Goal: Task Accomplishment & Management: Complete application form

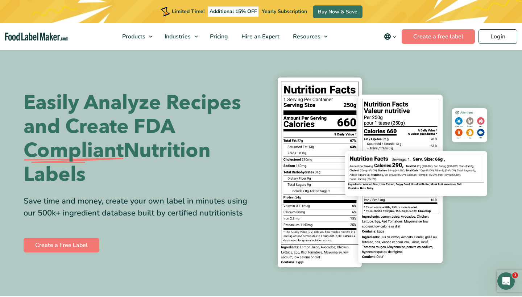
click at [489, 34] on link "Login" at bounding box center [498, 36] width 39 height 15
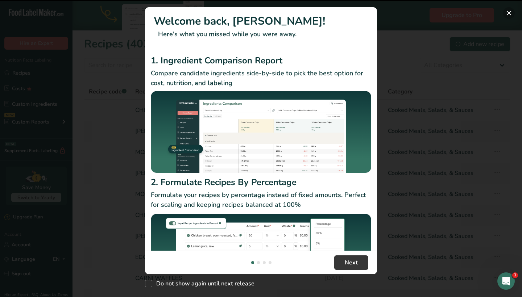
click at [512, 13] on button "New Features" at bounding box center [509, 13] width 12 height 12
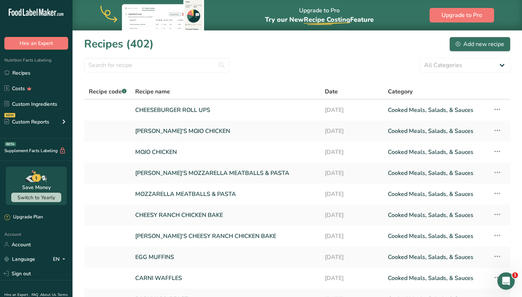
click at [479, 44] on div "Add new recipe" at bounding box center [480, 44] width 49 height 9
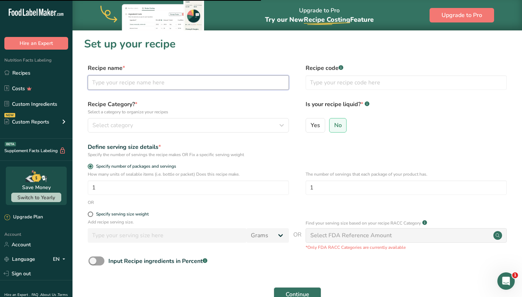
click at [137, 88] on input "text" at bounding box center [188, 82] width 201 height 15
type input "BREAKFAST ROLL UPS"
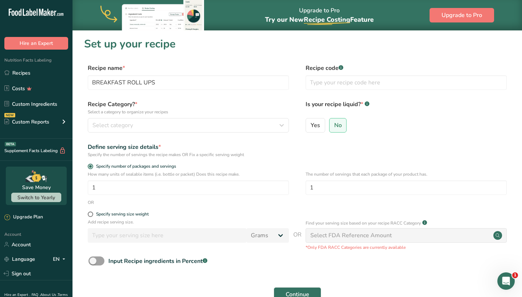
click at [256, 115] on p "Select a category to organize your recipes" at bounding box center [188, 112] width 201 height 7
click at [254, 121] on button "Select category" at bounding box center [188, 125] width 201 height 15
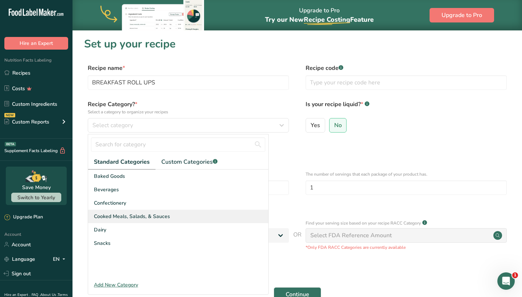
click at [140, 214] on span "Cooked Meals, Salads, & Sauces" at bounding box center [132, 217] width 76 height 8
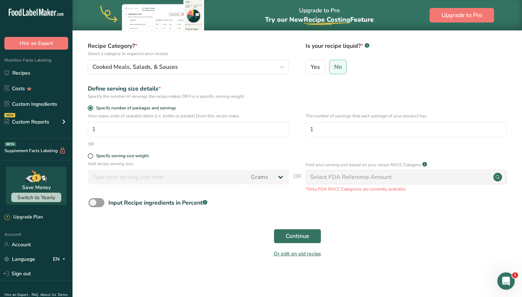
scroll to position [58, 0]
click at [311, 235] on button "Continue" at bounding box center [298, 237] width 48 height 15
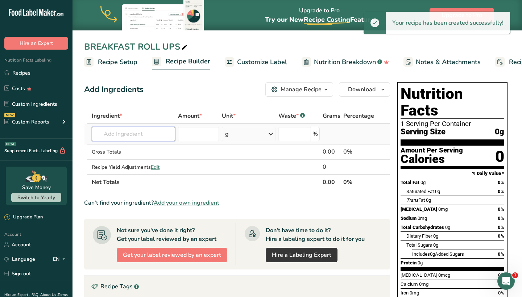
click at [156, 132] on input "text" at bounding box center [133, 134] width 83 height 15
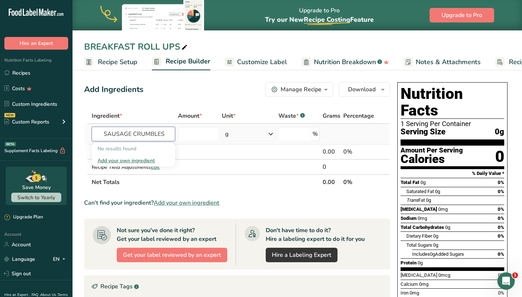
click at [140, 137] on input "SAUSAGE CRUMBLES" at bounding box center [133, 134] width 83 height 15
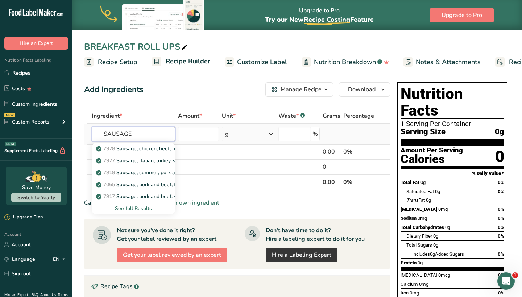
type input "SAUSAGE"
click at [124, 209] on div "See full Results" at bounding box center [134, 209] width 72 height 8
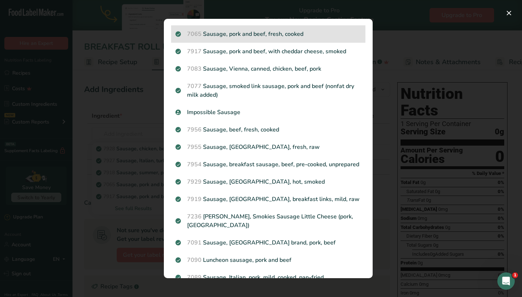
scroll to position [81, 0]
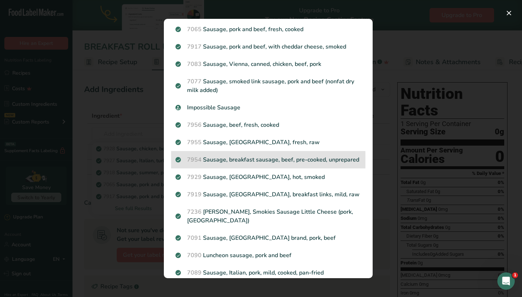
click at [276, 164] on p "7954 Sausage, breakfast sausage, beef, pre-cooked, unprepared" at bounding box center [268, 160] width 186 height 9
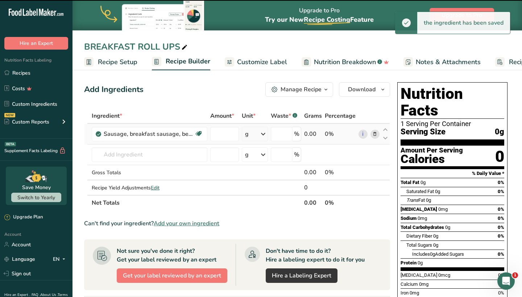
type input "0"
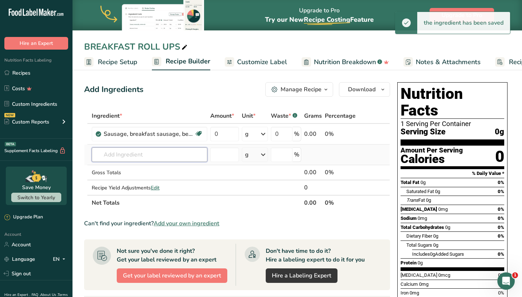
click at [182, 157] on input "text" at bounding box center [150, 155] width 116 height 15
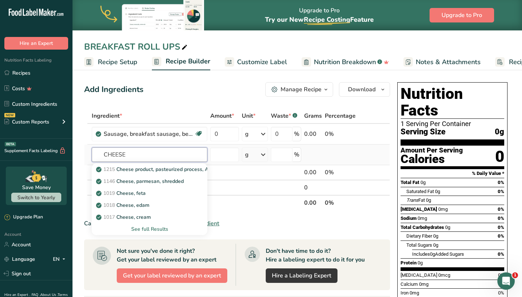
type input "CHEESE"
click at [153, 227] on div "See full Results" at bounding box center [150, 230] width 104 height 8
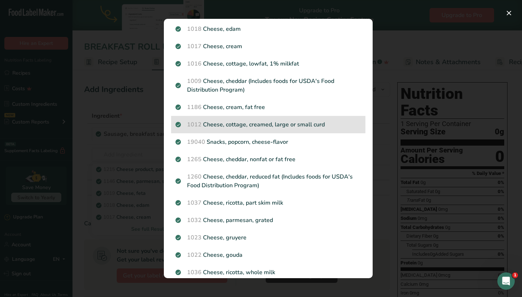
scroll to position [86, 0]
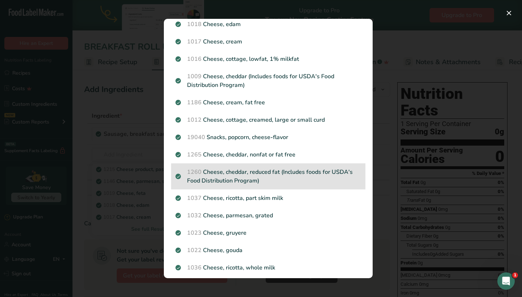
click at [235, 175] on p "1260 Cheese, cheddar, reduced fat (Includes foods for USDA's Food Distribution …" at bounding box center [268, 176] width 186 height 17
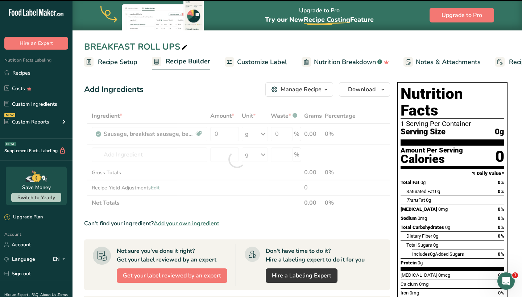
type input "0"
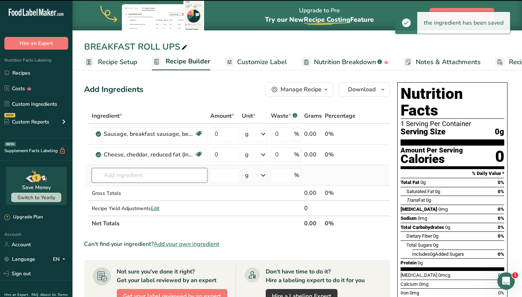
click at [138, 175] on input "text" at bounding box center [150, 175] width 116 height 15
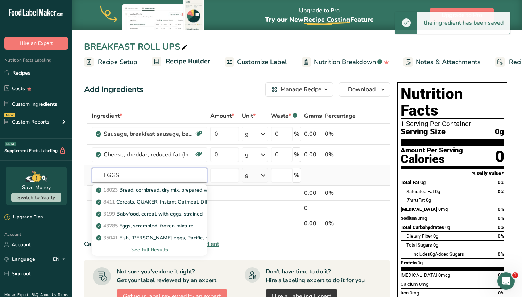
type input "EGGS"
click at [141, 249] on div "See full Results" at bounding box center [150, 250] width 104 height 8
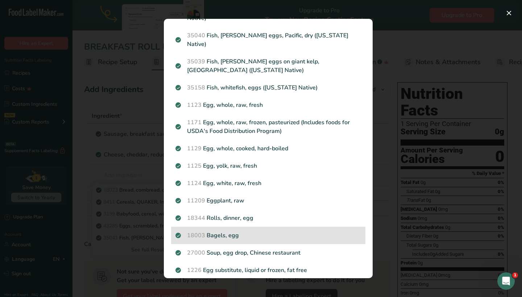
scroll to position [127, 0]
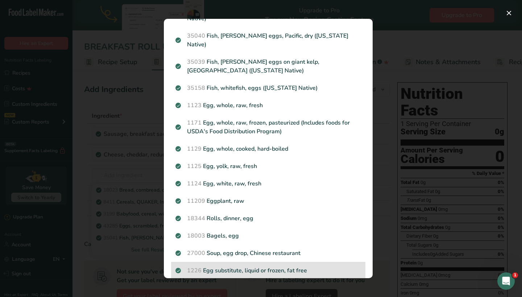
click at [265, 262] on div "1226 Egg substitute, liquid or frozen, fat free" at bounding box center [268, 270] width 194 height 17
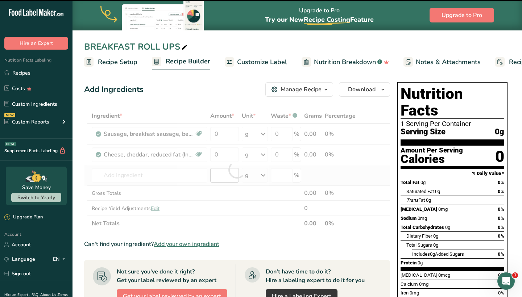
type input "0"
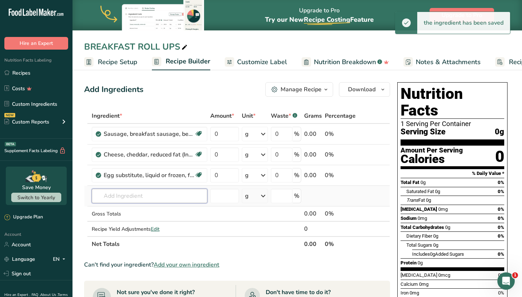
click at [141, 196] on input "text" at bounding box center [150, 196] width 116 height 15
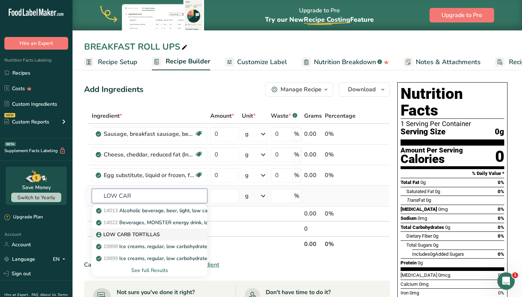
type input "LOW CAR"
click at [143, 235] on p "LOW CARB TORTILLAS" at bounding box center [129, 235] width 62 height 8
type input "LOW CARB TORTILLAS"
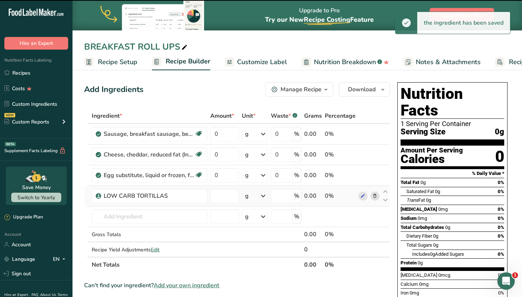
type input "0"
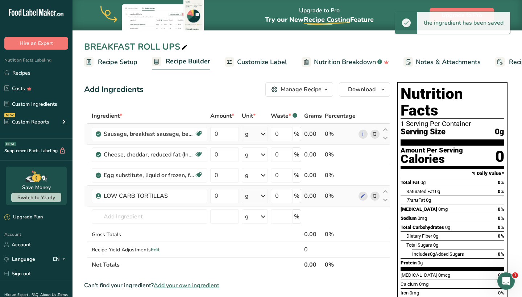
click at [258, 136] on div "g" at bounding box center [255, 134] width 26 height 15
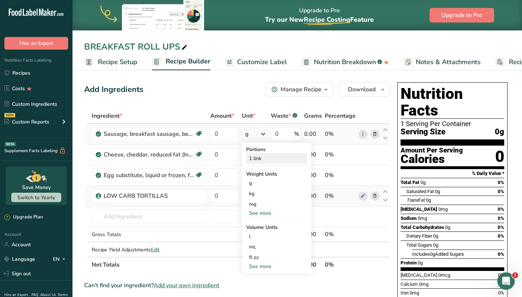
click at [259, 159] on div "1 link" at bounding box center [276, 158] width 61 height 11
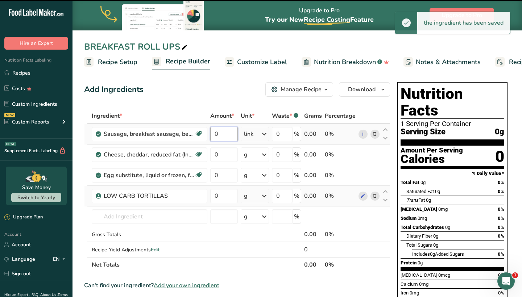
click at [228, 136] on input "0" at bounding box center [223, 134] width 27 height 15
type input "1"
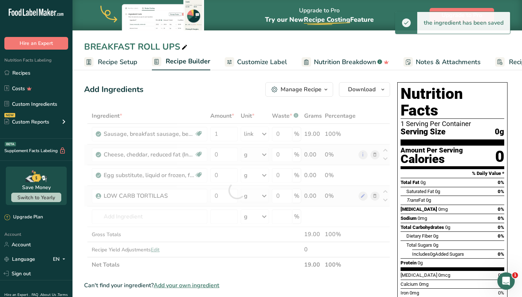
click at [267, 159] on div "Ingredient * Amount * Unit * Waste * .a-a{fill:#347362;}.b-a{fill:#fff;} Grams …" at bounding box center [237, 190] width 306 height 164
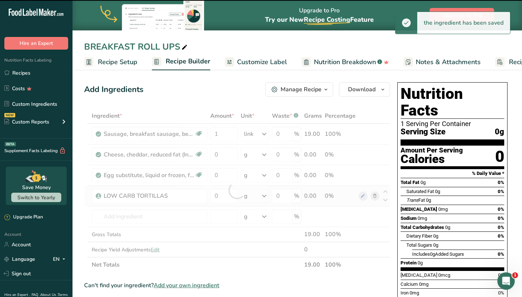
click at [264, 156] on div at bounding box center [237, 190] width 306 height 164
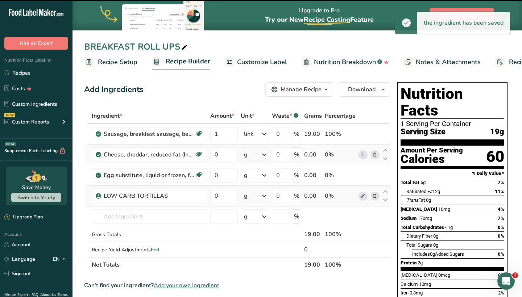
click at [259, 157] on div "g" at bounding box center [255, 155] width 28 height 15
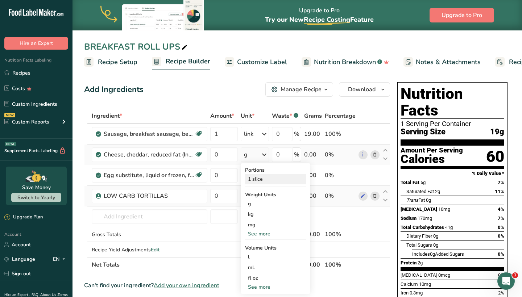
click at [261, 179] on div "1 slice" at bounding box center [275, 179] width 61 height 11
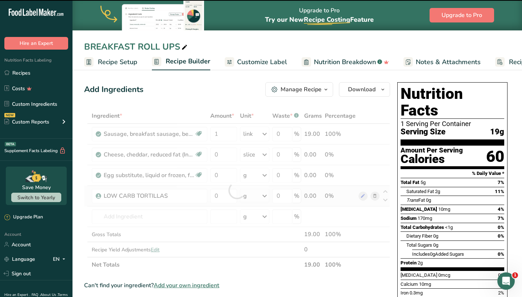
click at [226, 156] on div at bounding box center [237, 190] width 306 height 164
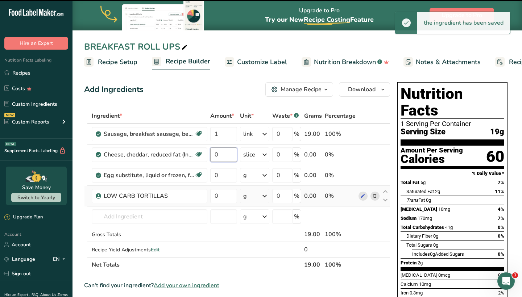
click at [226, 156] on input "0" at bounding box center [223, 155] width 27 height 15
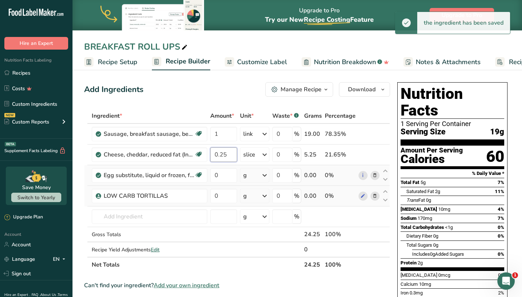
type input "0.25"
click at [257, 178] on div "Ingredient * Amount * Unit * Waste * .a-a{fill:#347362;}.b-a{fill:#fff;} Grams …" at bounding box center [237, 190] width 306 height 164
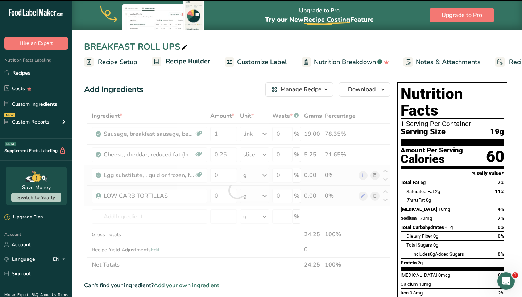
click at [257, 178] on div "g" at bounding box center [254, 175] width 29 height 15
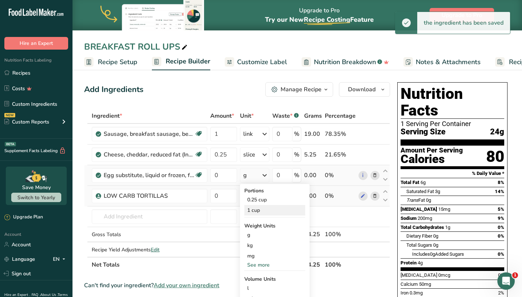
click at [261, 208] on div "1 cup" at bounding box center [274, 210] width 61 height 11
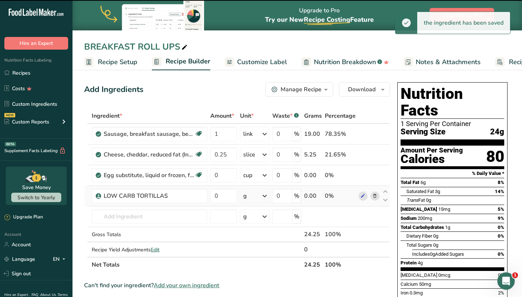
click at [253, 181] on div "cup" at bounding box center [254, 175] width 29 height 15
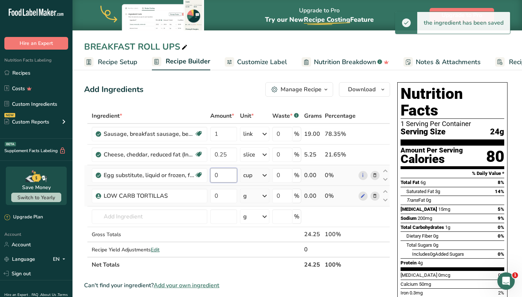
click at [223, 173] on input "0" at bounding box center [223, 175] width 27 height 15
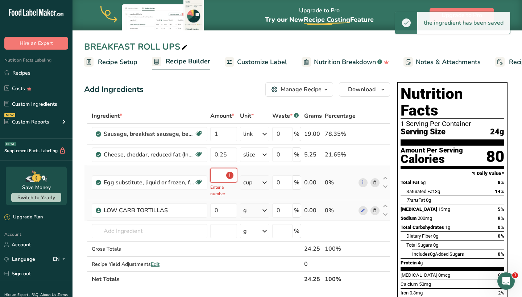
type input "0.5"
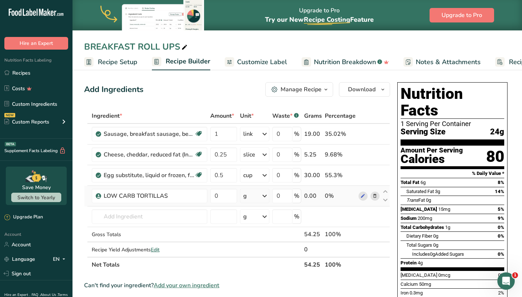
click at [251, 195] on div "Ingredient * Amount * Unit * Waste * .a-a{fill:#347362;}.b-a{fill:#fff;} Grams …" at bounding box center [237, 190] width 306 height 164
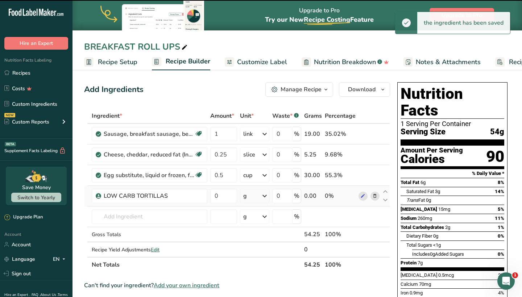
click at [251, 195] on div "g" at bounding box center [254, 196] width 29 height 15
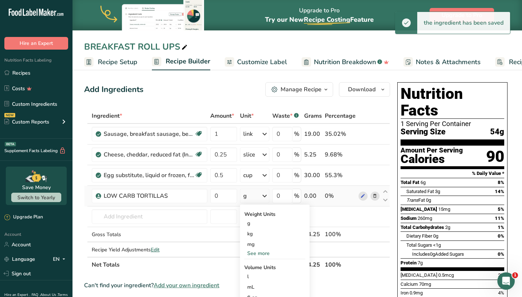
click at [259, 251] on div "See more" at bounding box center [274, 254] width 61 height 8
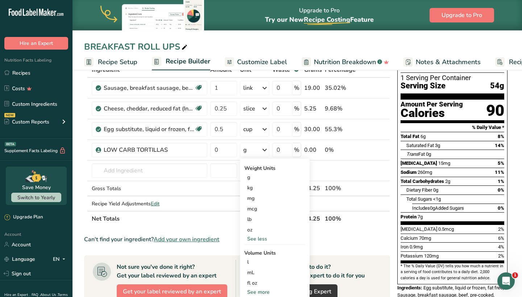
scroll to position [45, 0]
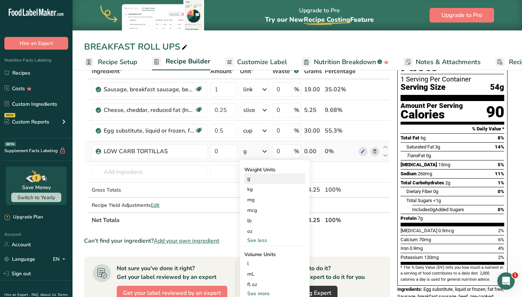
click at [252, 181] on div "g" at bounding box center [274, 179] width 61 height 11
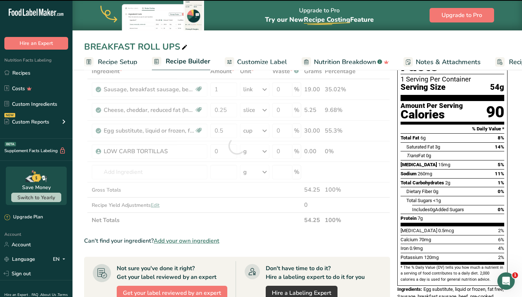
click at [227, 156] on div at bounding box center [237, 146] width 306 height 164
click at [227, 154] on div at bounding box center [237, 146] width 306 height 164
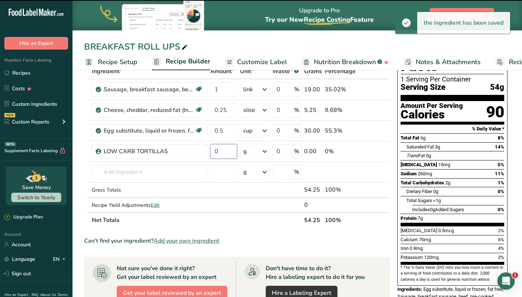
click at [227, 154] on input "0" at bounding box center [223, 151] width 27 height 15
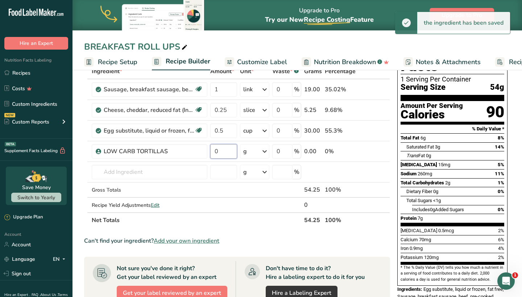
type input "2"
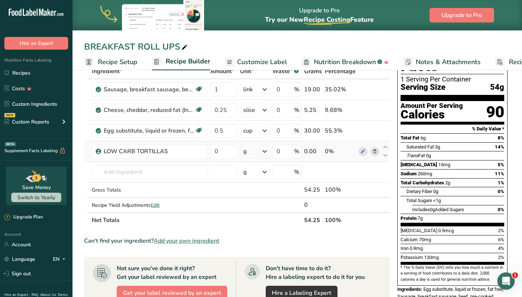
click at [253, 154] on div "Ingredient * Amount * Unit * Waste * .a-a{fill:#347362;}.b-a{fill:#fff;} Grams …" at bounding box center [237, 146] width 306 height 164
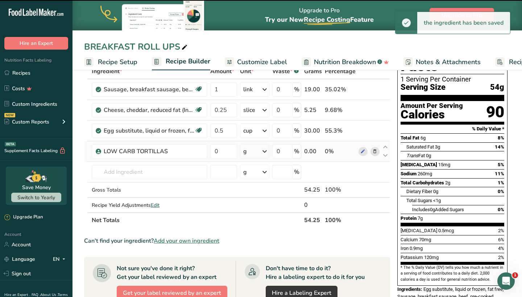
click at [253, 154] on div "g" at bounding box center [254, 151] width 29 height 15
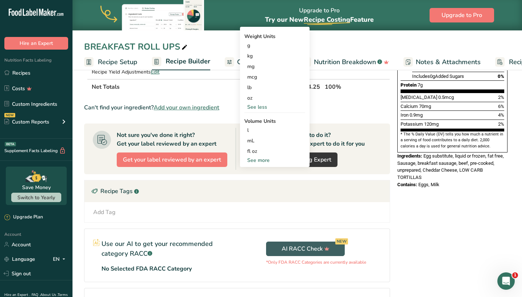
scroll to position [96, 0]
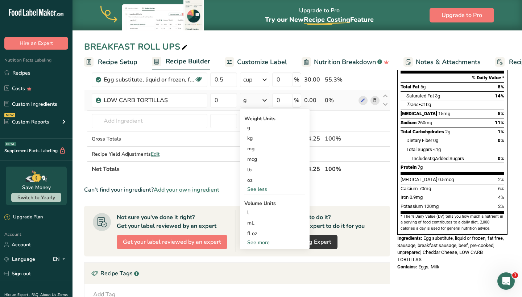
click at [263, 244] on div "See more" at bounding box center [274, 243] width 61 height 8
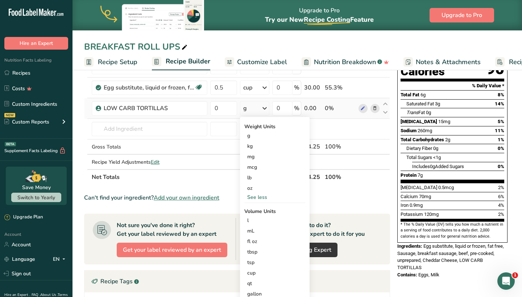
scroll to position [84, 0]
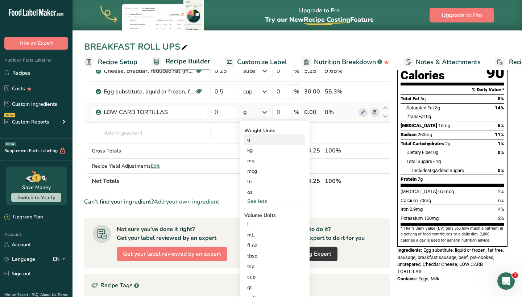
click at [263, 140] on div "g" at bounding box center [274, 140] width 61 height 11
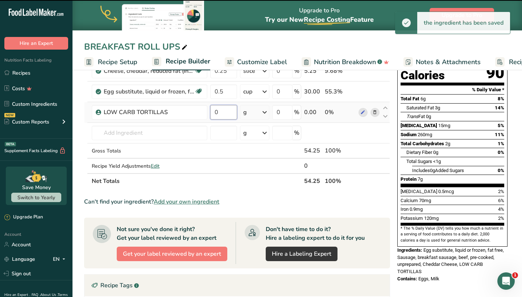
click at [220, 111] on input "0" at bounding box center [223, 112] width 27 height 15
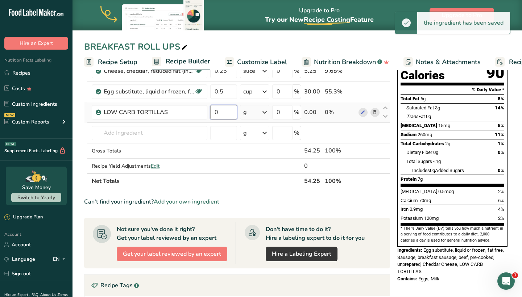
click at [220, 111] on input "0" at bounding box center [223, 112] width 27 height 15
click at [222, 153] on div "Ingredient * Amount * Unit * Waste * .a-a{fill:#347362;}.b-a{fill:#fff;} Grams …" at bounding box center [237, 107] width 306 height 164
click at [223, 117] on input "20" at bounding box center [223, 112] width 27 height 15
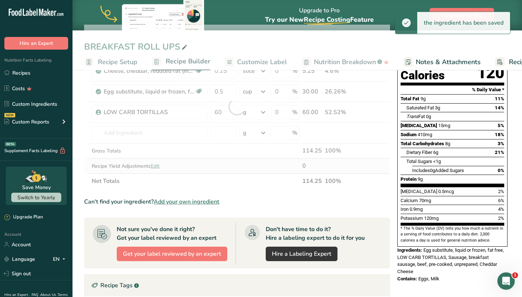
click at [227, 164] on div "Ingredient * Amount * Unit * Waste * .a-a{fill:#347362;}.b-a{fill:#fff;} Grams …" at bounding box center [237, 107] width 306 height 164
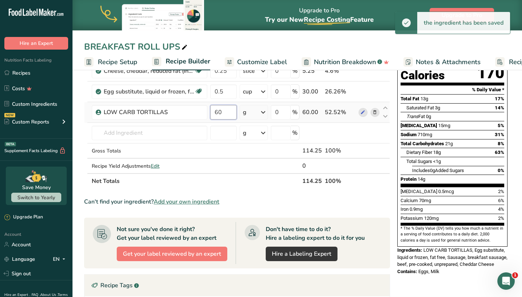
click at [223, 115] on input "60" at bounding box center [223, 112] width 26 height 15
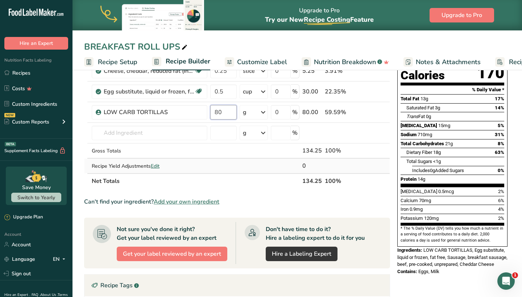
type input "80"
click at [220, 172] on div "Ingredient * Amount * Unit * Waste * .a-a{fill:#347362;}.b-a{fill:#fff;} Grams …" at bounding box center [237, 107] width 306 height 164
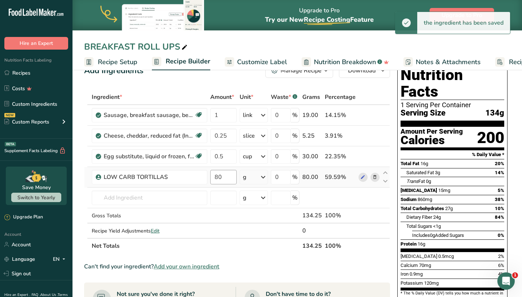
scroll to position [19, 0]
click at [233, 116] on input "1" at bounding box center [223, 115] width 26 height 15
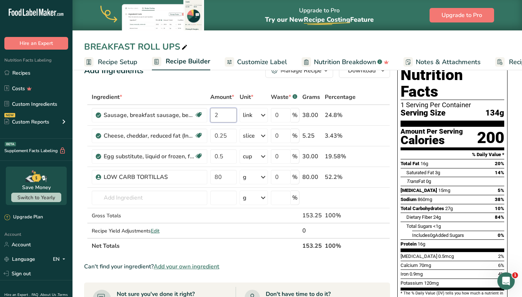
type input "2"
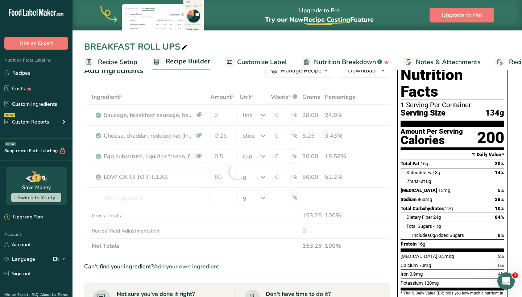
click at [238, 87] on div "Add Ingredients Manage Recipe Delete Recipe Duplicate Recipe Scale Recipe Save …" at bounding box center [239, 280] width 310 height 438
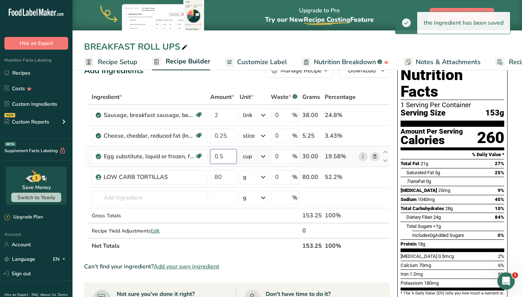
click at [224, 156] on input "0.5" at bounding box center [223, 156] width 26 height 15
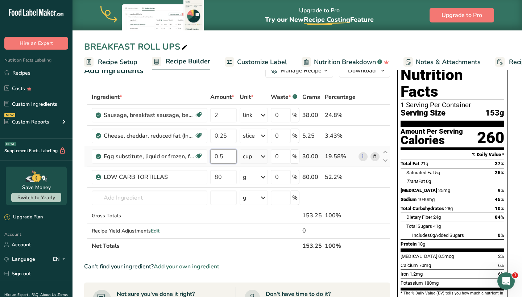
click at [224, 156] on input "0.5" at bounding box center [223, 156] width 26 height 15
type input "1"
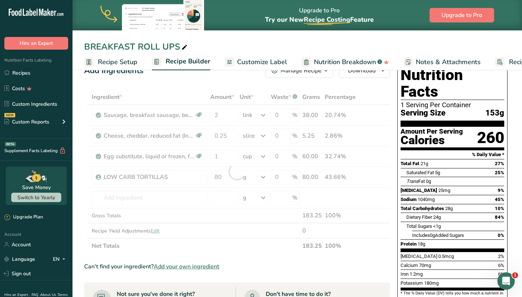
click at [225, 67] on link "Customize Label" at bounding box center [256, 62] width 62 height 16
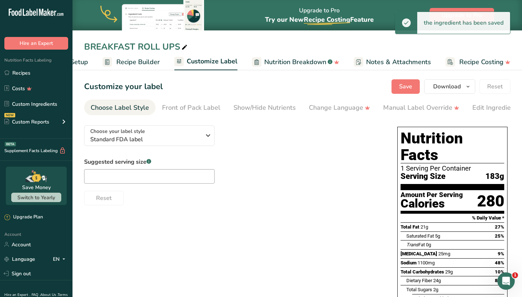
click at [87, 63] on span "Recipe Setup" at bounding box center [69, 62] width 40 height 10
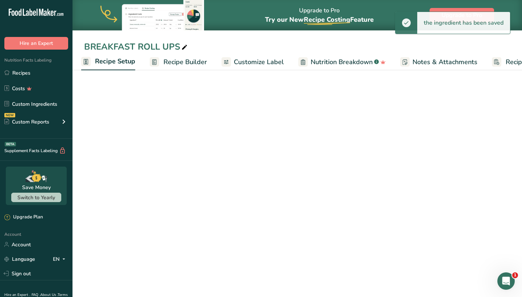
scroll to position [0, 3]
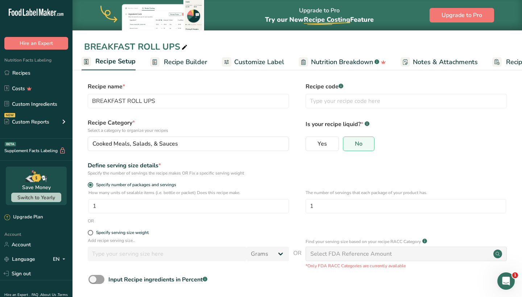
click at [191, 59] on span "Recipe Builder" at bounding box center [186, 62] width 44 height 10
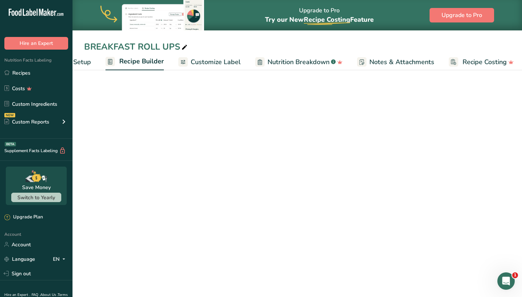
scroll to position [0, 49]
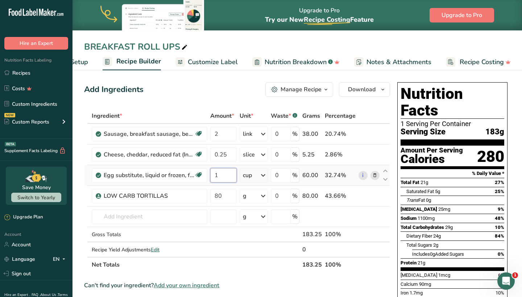
click at [230, 179] on input "1" at bounding box center [223, 175] width 26 height 15
type input "2"
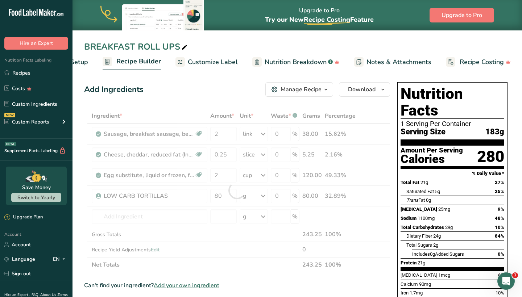
click at [216, 104] on div "Add Ingredients Manage Recipe Delete Recipe Duplicate Recipe Scale Recipe Save …" at bounding box center [239, 298] width 310 height 438
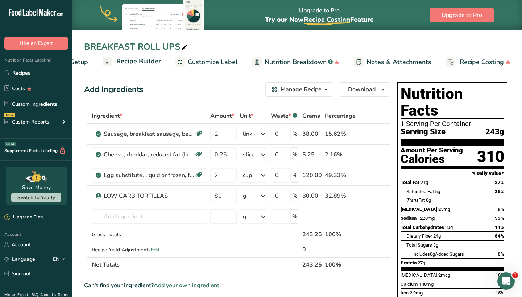
click at [212, 60] on span "Customize Label" at bounding box center [213, 62] width 50 height 10
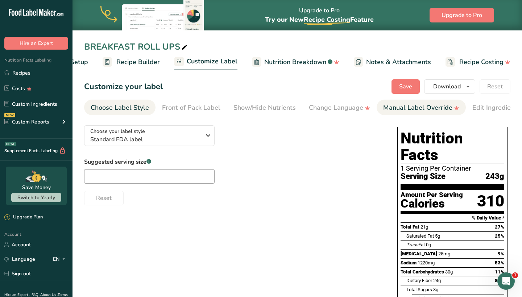
click at [391, 109] on div "Manual Label Override" at bounding box center [421, 108] width 76 height 10
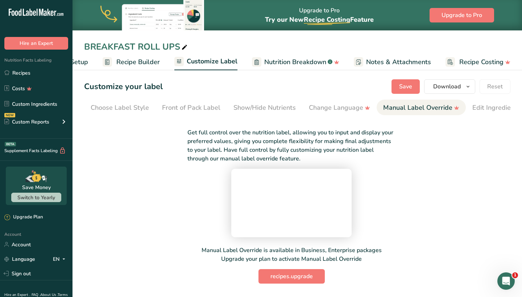
scroll to position [0, 118]
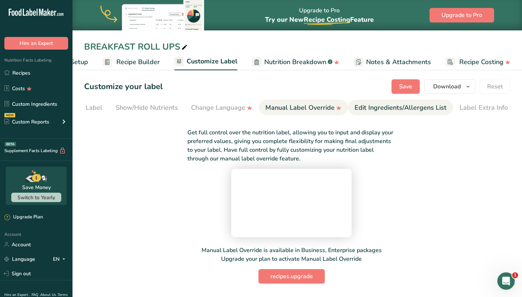
click at [412, 104] on div "Edit Ingredients/Allergens List" at bounding box center [401, 108] width 92 height 10
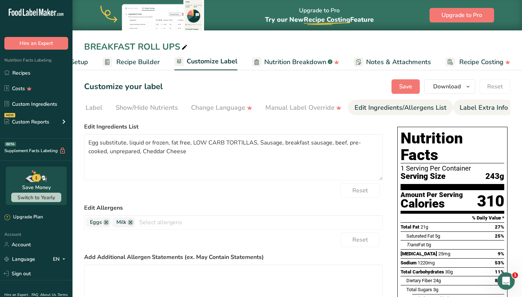
click at [453, 105] on li "Label Extra Info" at bounding box center [483, 108] width 61 height 16
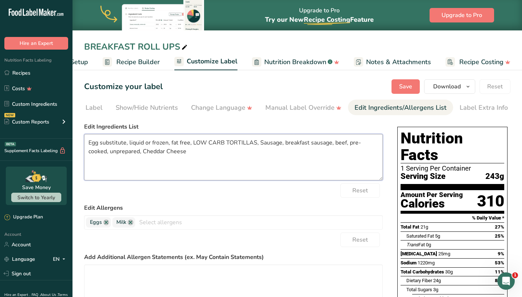
click at [180, 156] on textarea "Egg substitute, liquid or frozen, fat free, LOW CARB TORTILLAS, Sausage, breakf…" at bounding box center [233, 157] width 299 height 46
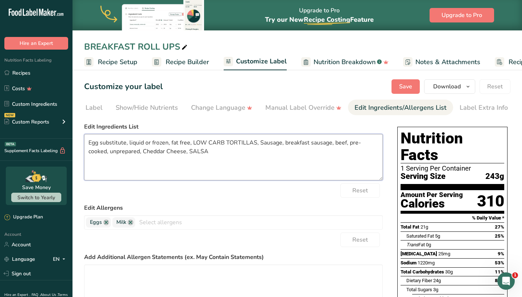
scroll to position [0, 0]
type textarea "Egg substitute, liquid or frozen, fat free, LOW CARB TORTILLAS, Sausage, breakf…"
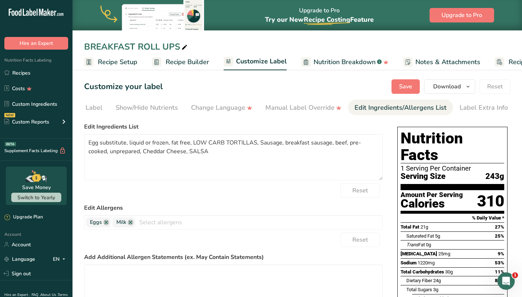
click at [128, 62] on span "Recipe Setup" at bounding box center [118, 62] width 40 height 10
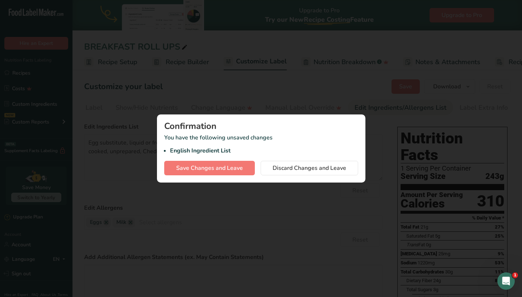
scroll to position [0, 3]
click at [255, 174] on div "Save Changes and Leave Discard Changes and Leave" at bounding box center [261, 168] width 194 height 15
click at [246, 167] on button "Save Changes and Leave" at bounding box center [209, 168] width 91 height 15
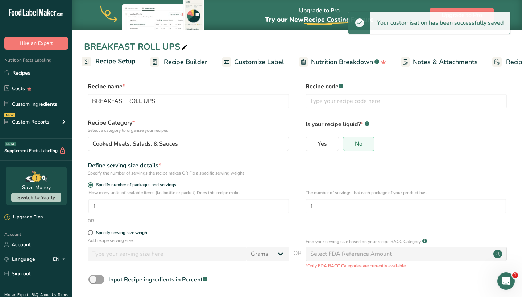
click at [201, 63] on span "Recipe Builder" at bounding box center [186, 62] width 44 height 10
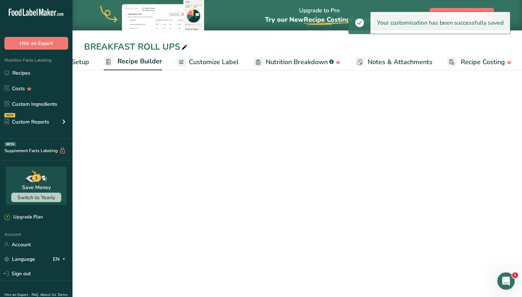
scroll to position [0, 49]
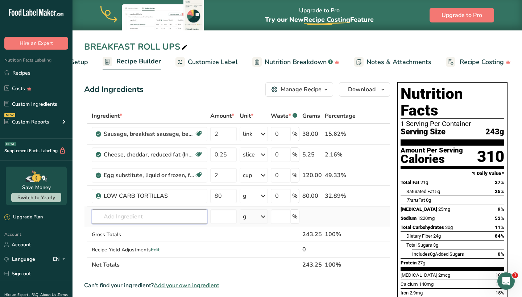
click at [122, 222] on input "text" at bounding box center [150, 217] width 116 height 15
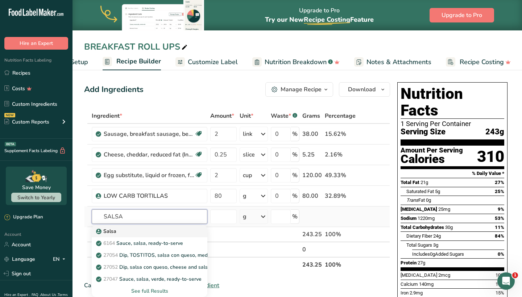
type input "SALSA"
click at [122, 228] on div "Salsa" at bounding box center [144, 232] width 92 height 8
type input "Salsa"
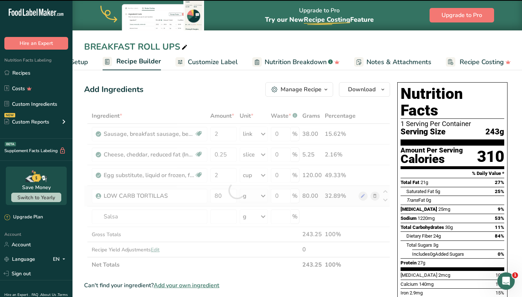
type input "0"
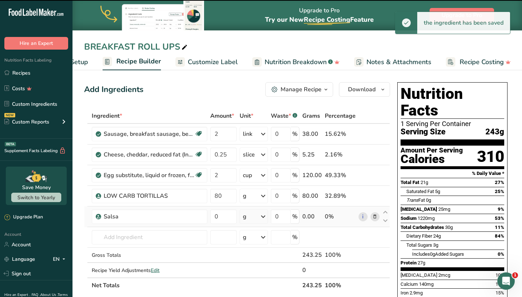
click at [248, 214] on div "g" at bounding box center [254, 217] width 29 height 15
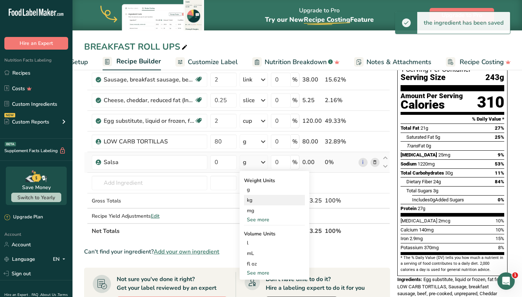
scroll to position [55, 0]
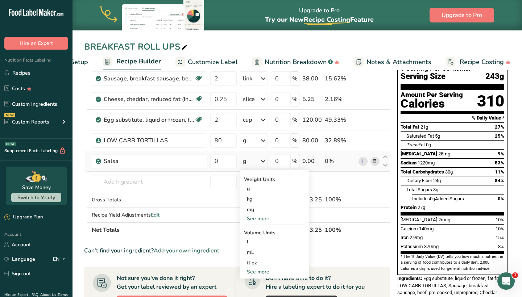
click at [260, 218] on div "See more" at bounding box center [274, 219] width 61 height 8
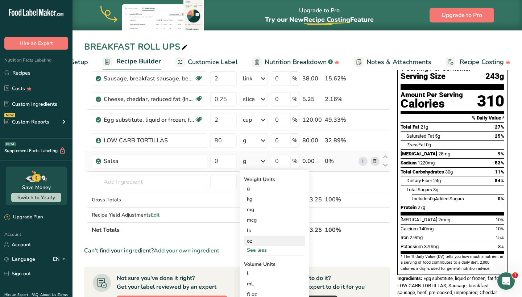
click at [257, 241] on div "oz" at bounding box center [274, 241] width 61 height 11
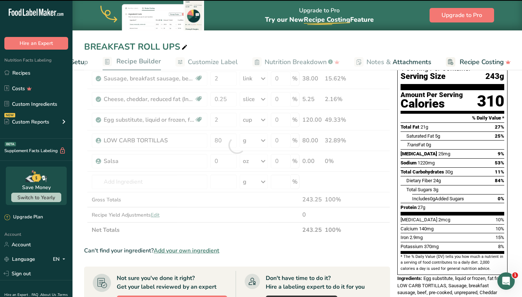
click at [222, 185] on div at bounding box center [237, 145] width 306 height 185
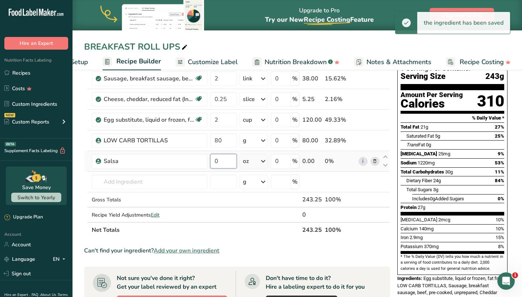
click at [227, 164] on input "0" at bounding box center [223, 161] width 26 height 15
type input "1"
click at [244, 34] on div "BREAKFAST ROLL UPS Recipe Setup Recipe Builder Customize Label Nutrition Breakd…" at bounding box center [298, 35] width 450 height 70
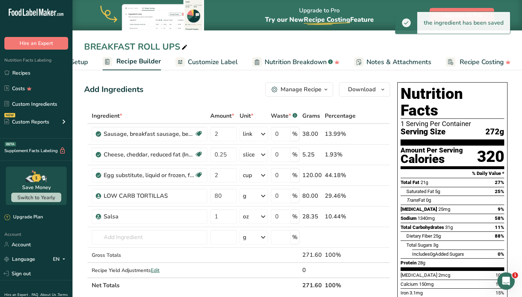
scroll to position [0, 0]
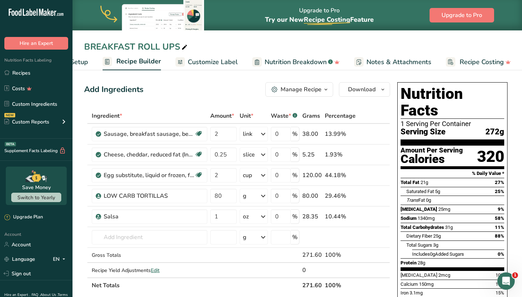
click at [226, 62] on span "Customize Label" at bounding box center [213, 62] width 50 height 10
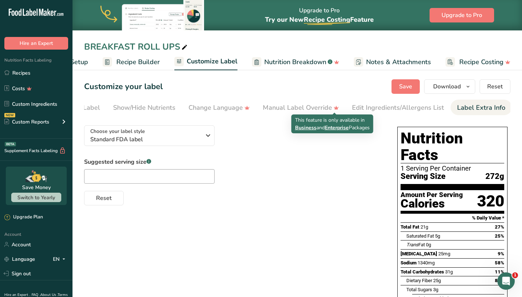
click at [462, 104] on div "Label Extra Info" at bounding box center [481, 108] width 48 height 10
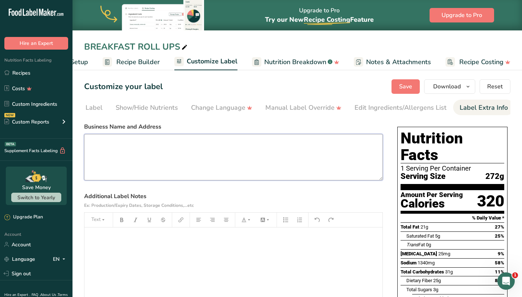
drag, startPoint x: 164, startPoint y: 173, endPoint x: 164, endPoint y: 166, distance: 6.9
click at [164, 168] on textarea at bounding box center [233, 157] width 299 height 46
click at [164, 166] on textarea at bounding box center [233, 157] width 299 height 46
type textarea "C"
type textarea "R"
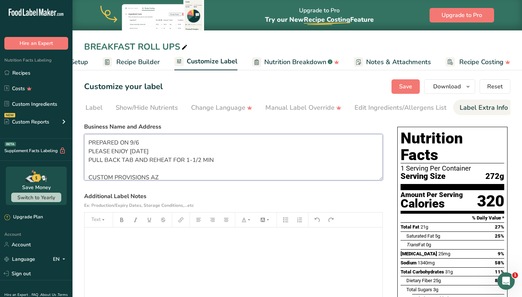
scroll to position [15, 0]
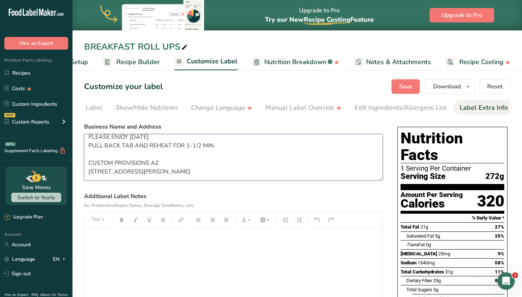
drag, startPoint x: 89, startPoint y: 145, endPoint x: 194, endPoint y: 195, distance: 116.3
click at [194, 195] on section "Business Name and Address PREPARED ON 9/6 PLEASE ENJOY [DATE] PULL BACK TAB AND…" at bounding box center [233, 230] width 299 height 214
type textarea "PREPARED ON 9/6 PLEASE ENJOY [DATE] PULL BACK TAB AND REHEAT FOR 1-1/2 MIN CUST…"
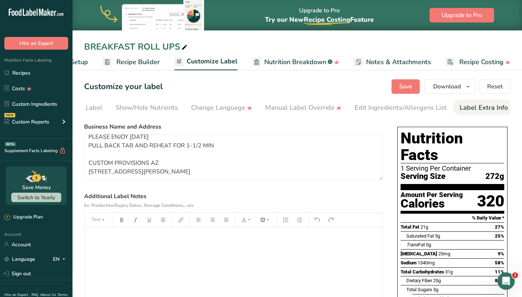
click at [181, 127] on label "Business Name and Address" at bounding box center [233, 127] width 299 height 9
click at [404, 88] on span "Save" at bounding box center [405, 86] width 13 height 9
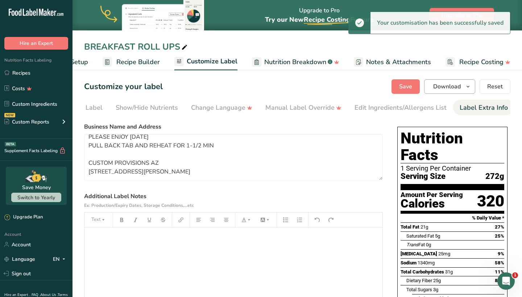
click at [439, 84] on span "Download" at bounding box center [447, 86] width 28 height 9
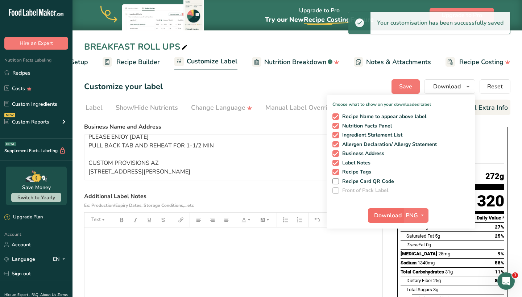
click at [384, 217] on span "Download" at bounding box center [388, 215] width 28 height 9
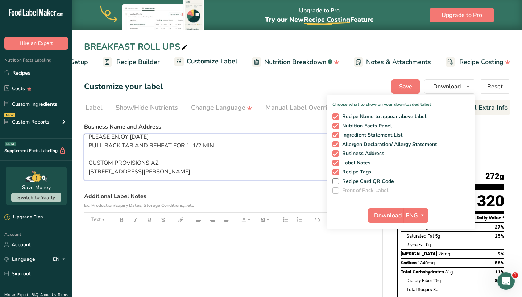
click at [317, 170] on textarea "PREPARED ON 9/6 PLEASE ENJOY [DATE] PULL BACK TAB AND REHEAT FOR 1-1/2 MIN CUST…" at bounding box center [233, 157] width 299 height 46
